Goal: Task Accomplishment & Management: Manage account settings

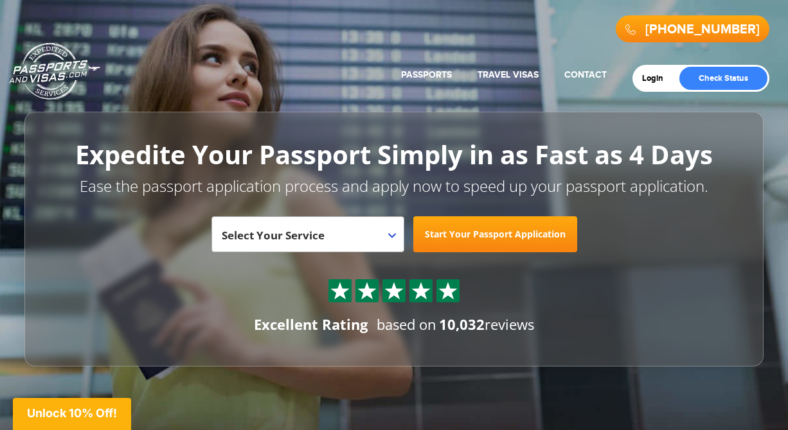
click at [659, 73] on div "Login Check Status" at bounding box center [700, 78] width 137 height 27
click at [656, 80] on link "Login" at bounding box center [657, 78] width 30 height 10
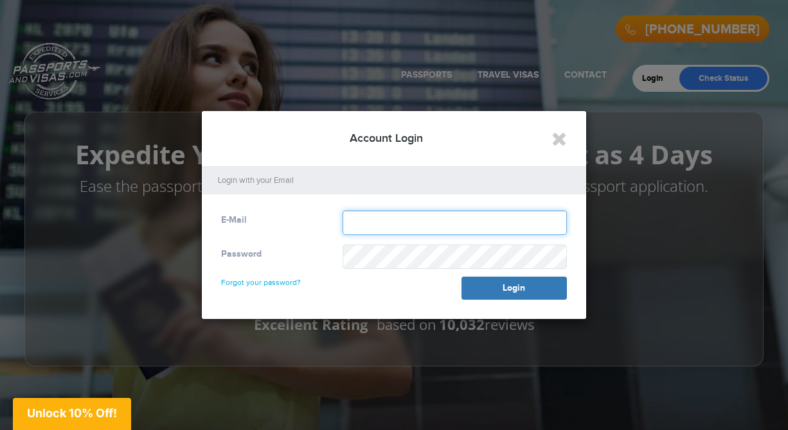
click at [418, 224] on input "text" at bounding box center [454, 223] width 224 height 24
type input "**********"
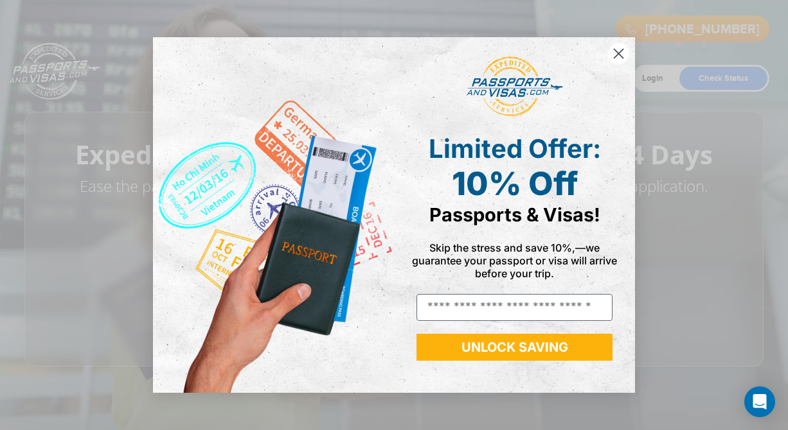
click at [614, 60] on circle "Close dialog" at bounding box center [618, 53] width 21 height 21
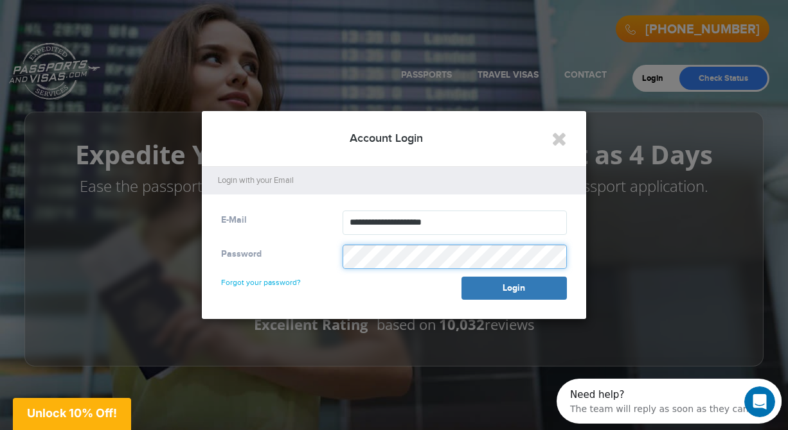
click at [461, 277] on button "Login" at bounding box center [513, 288] width 105 height 23
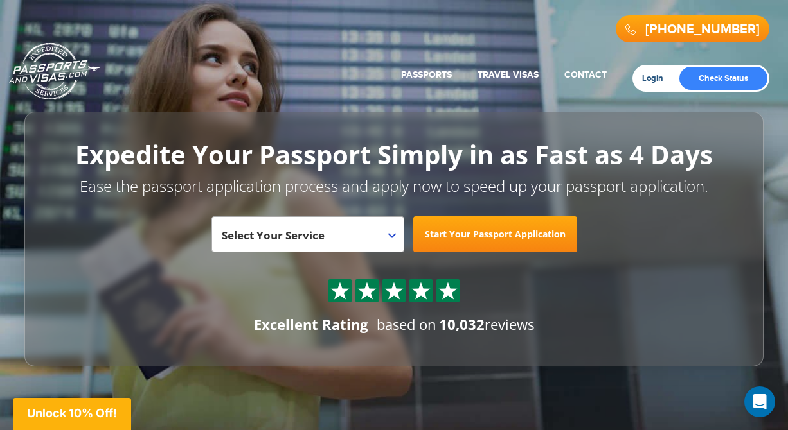
click at [659, 74] on link "Login" at bounding box center [657, 78] width 30 height 10
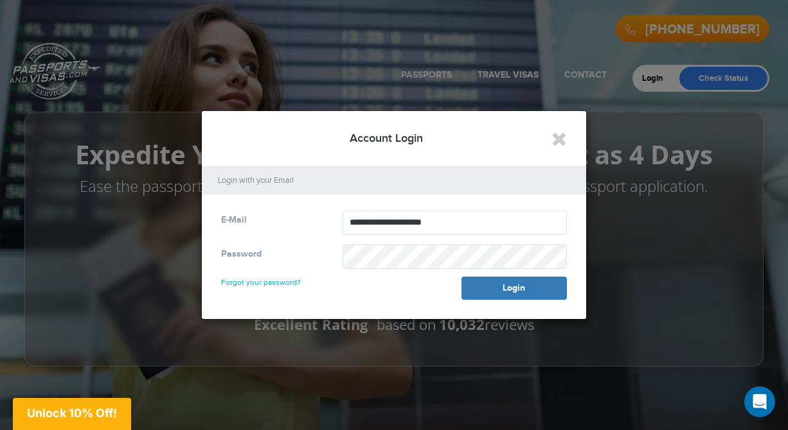
click at [267, 281] on link "Forgot your password?" at bounding box center [261, 277] width 80 height 21
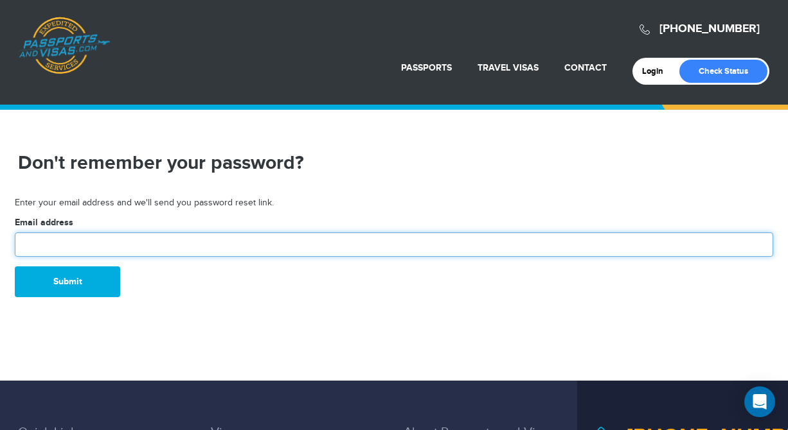
click at [128, 245] on input "text" at bounding box center [394, 245] width 758 height 24
type input "**********"
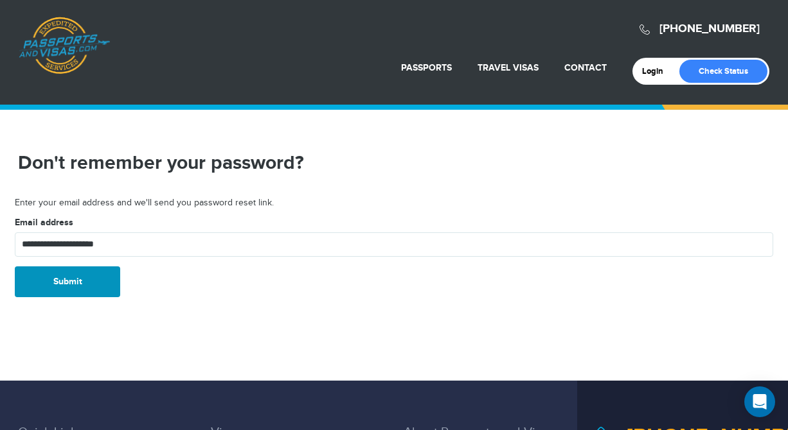
click at [87, 281] on button "Submit" at bounding box center [67, 282] width 105 height 31
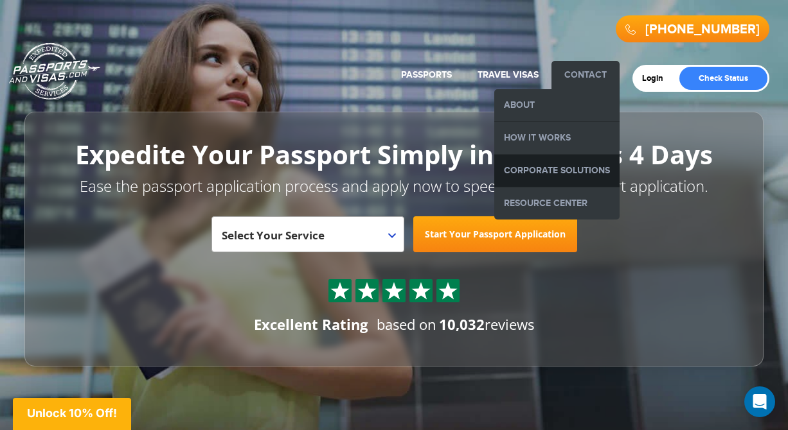
click at [521, 176] on link "Corporate Solutions" at bounding box center [556, 171] width 125 height 32
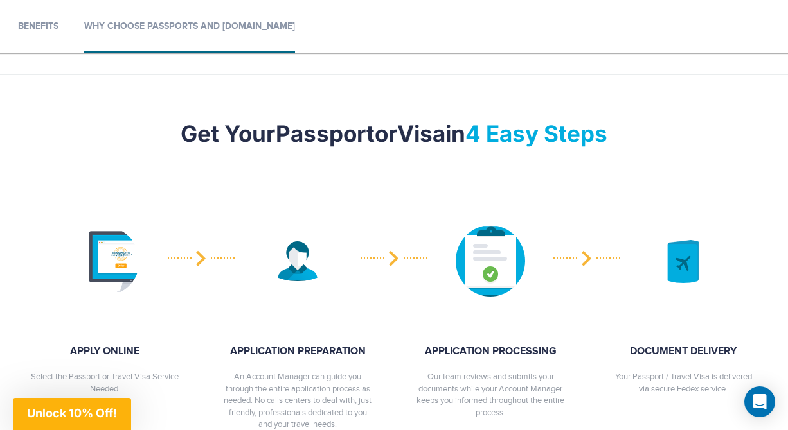
scroll to position [1186, 0]
